Goal: Transaction & Acquisition: Purchase product/service

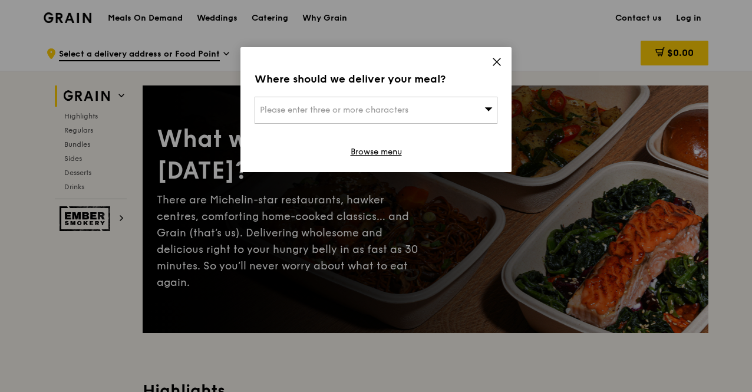
click at [499, 63] on icon at bounding box center [497, 62] width 11 height 11
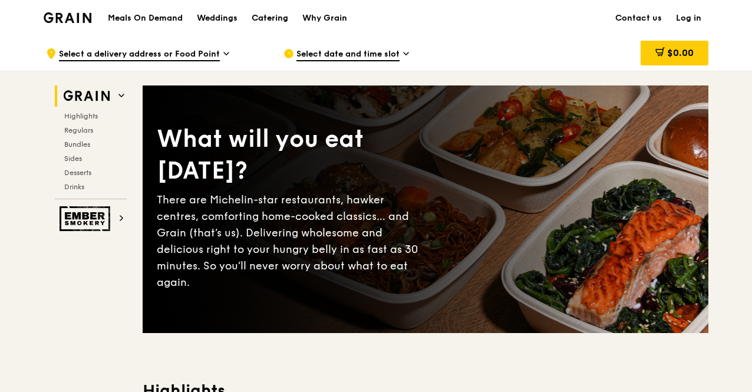
click at [278, 18] on div "Catering" at bounding box center [270, 18] width 37 height 35
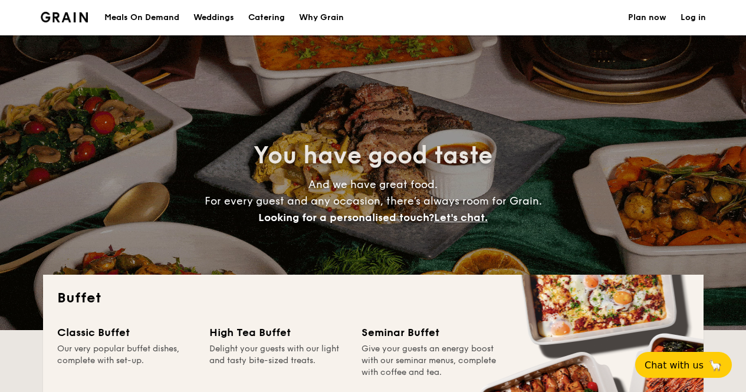
select select
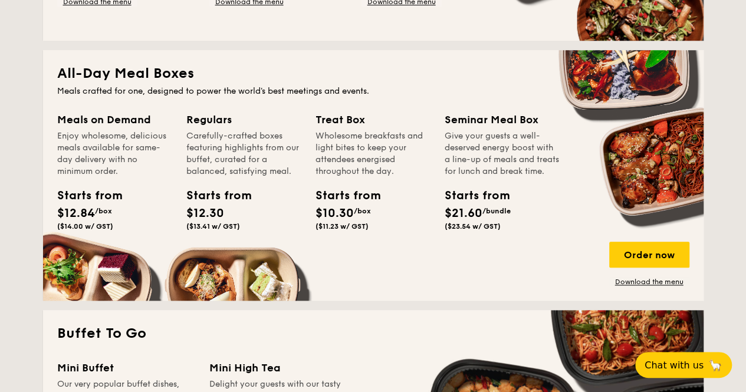
scroll to position [649, 0]
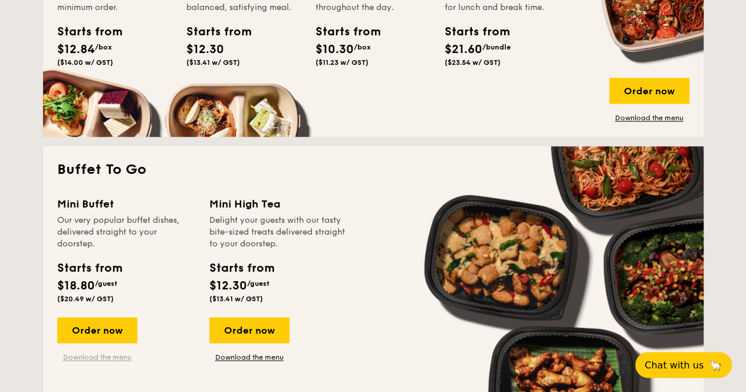
click at [104, 354] on link "Download the menu" at bounding box center [97, 357] width 80 height 9
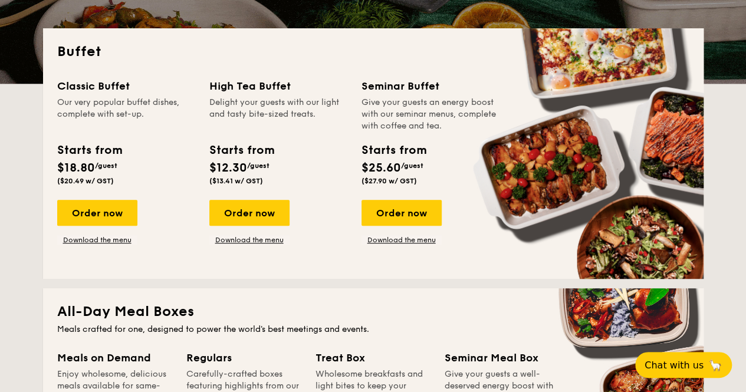
scroll to position [236, 0]
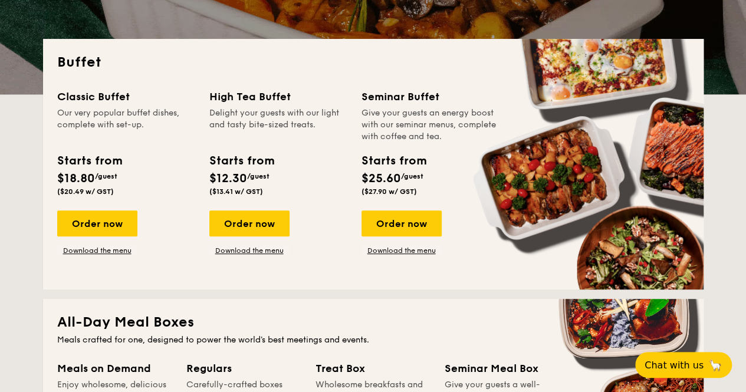
click at [114, 258] on div "Classic Buffet Our very popular buffet dishes, complete with set-up. Starts fro…" at bounding box center [373, 181] width 632 height 187
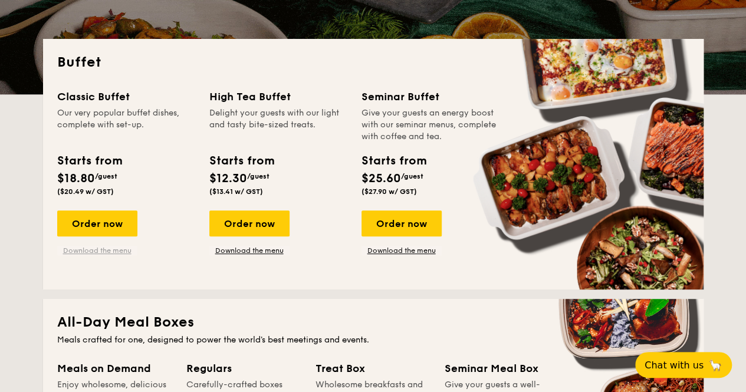
click at [117, 251] on link "Download the menu" at bounding box center [97, 250] width 80 height 9
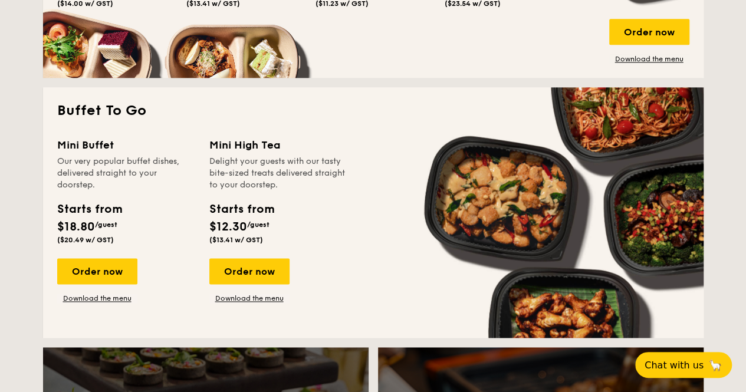
scroll to position [766, 0]
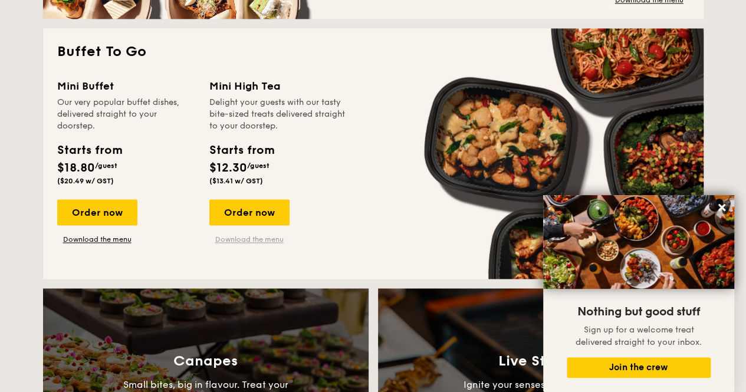
click at [254, 240] on link "Download the menu" at bounding box center [249, 239] width 80 height 9
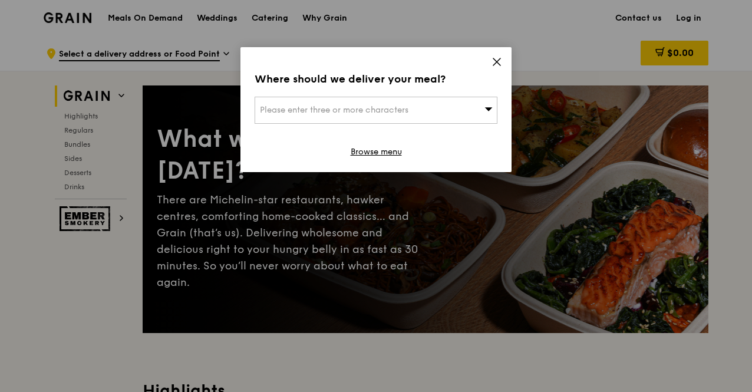
click at [494, 63] on icon at bounding box center [497, 62] width 11 height 11
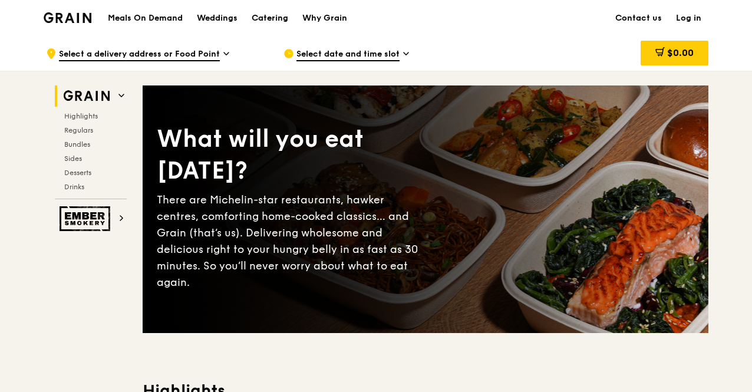
click at [284, 12] on div "Catering" at bounding box center [270, 18] width 37 height 35
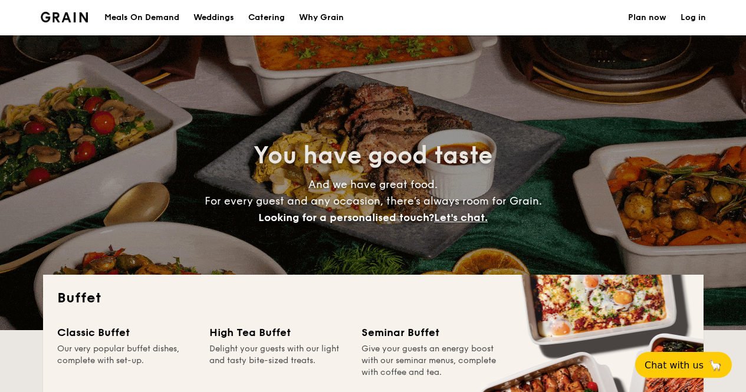
select select
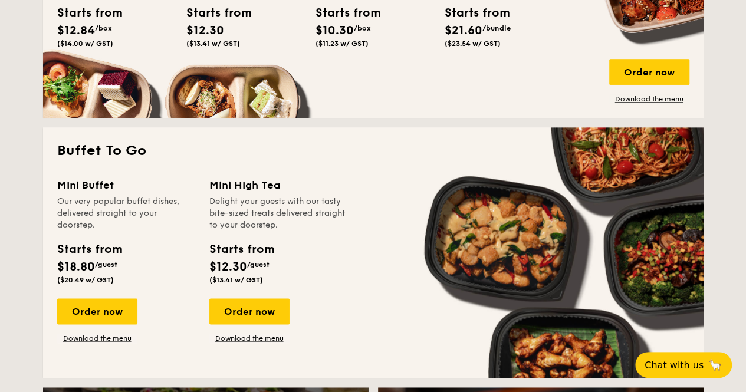
scroll to position [708, 0]
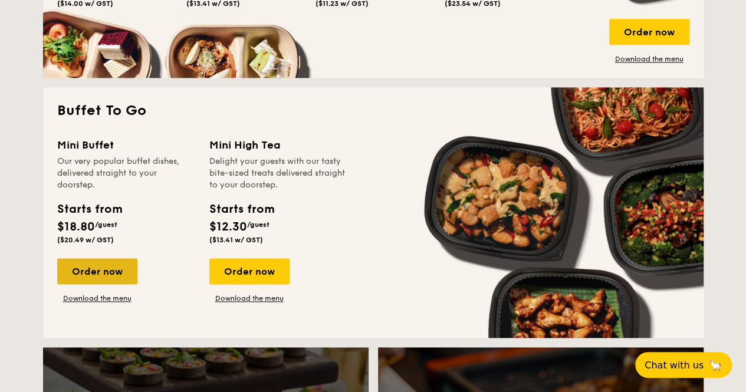
drag, startPoint x: 118, startPoint y: 267, endPoint x: 135, endPoint y: 249, distance: 24.2
click at [117, 266] on div "Order now" at bounding box center [97, 271] width 80 height 26
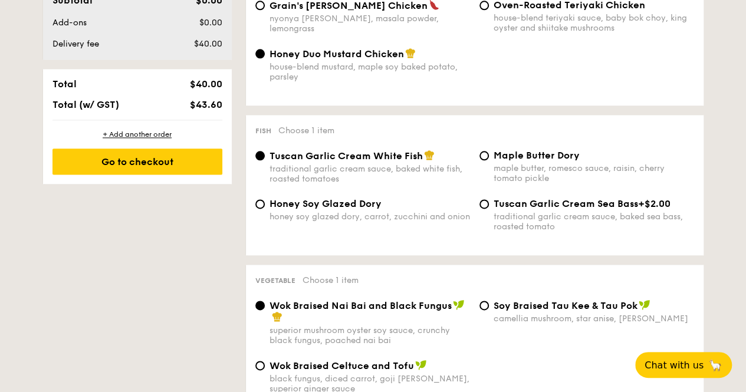
scroll to position [649, 0]
